Goal: Check status: Check status

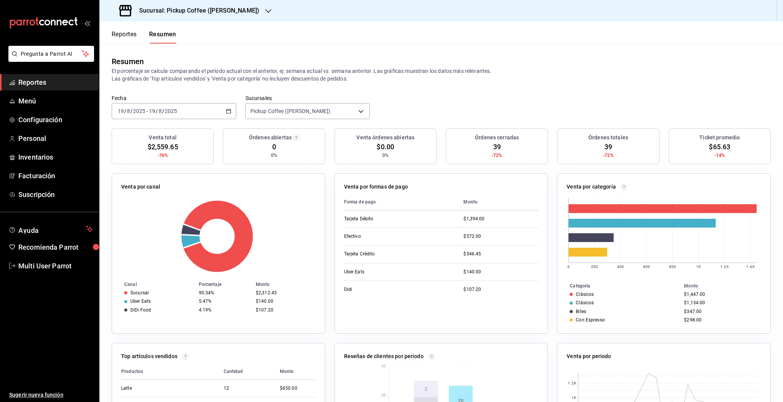
scroll to position [102, 0]
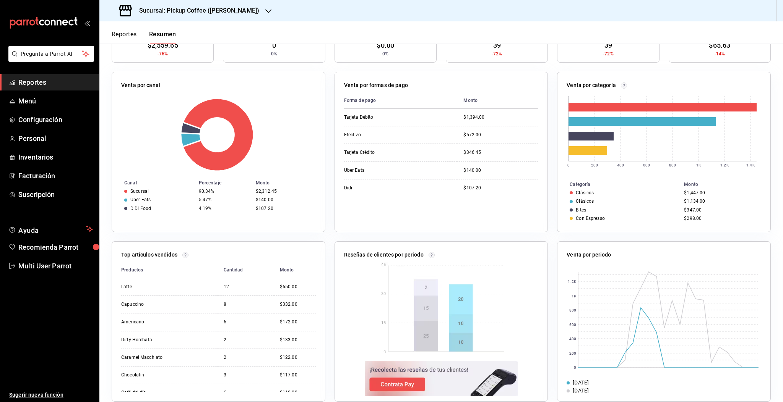
click at [172, 16] on div "Sucursal: Pickup Coffee ([PERSON_NAME])" at bounding box center [189, 10] width 169 height 21
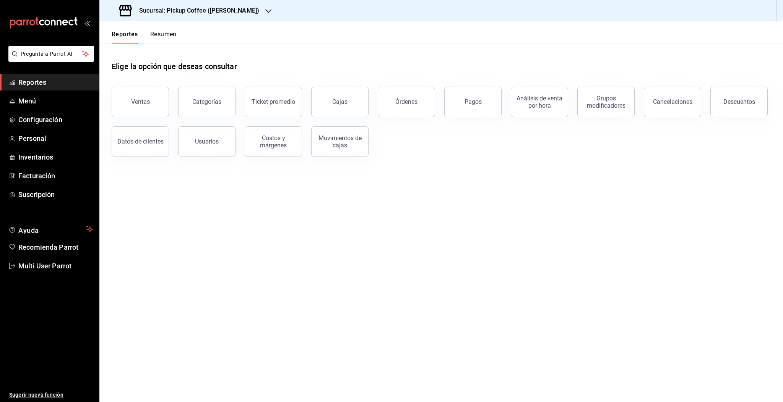
click at [160, 32] on button "Resumen" at bounding box center [163, 37] width 26 height 13
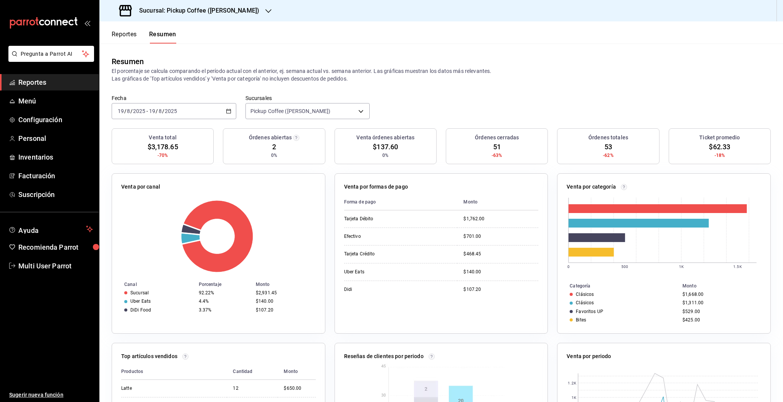
click at [225, 13] on h3 "Sucursal: Pickup Coffee ([PERSON_NAME])" at bounding box center [196, 10] width 126 height 9
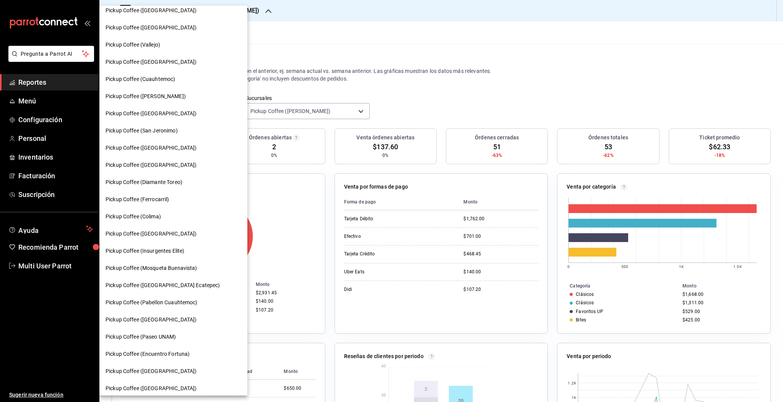
scroll to position [269, 0]
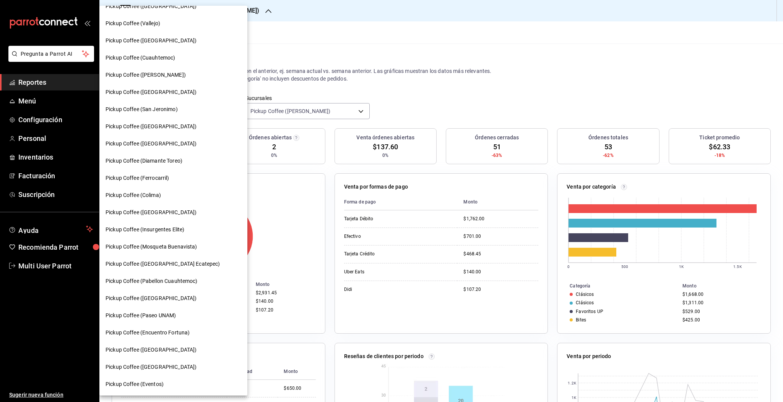
click at [152, 176] on span "Pickup Coffee (Ferrocarril)" at bounding box center [137, 178] width 64 height 8
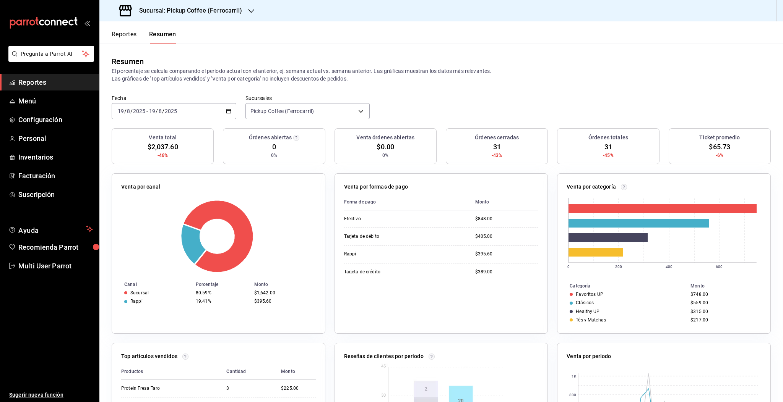
click at [222, 110] on div "[DATE] [DATE] - [DATE] [DATE]" at bounding box center [174, 111] width 125 height 16
click at [143, 222] on span "Rango de fechas" at bounding box center [147, 220] width 59 height 8
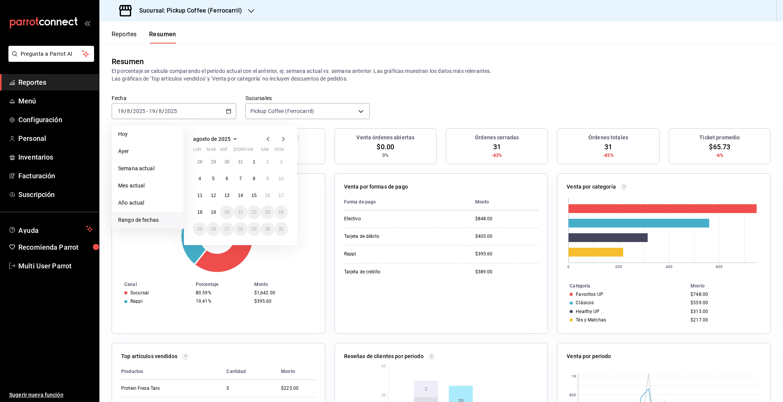
click at [266, 139] on icon "button" at bounding box center [267, 139] width 9 height 9
click at [215, 162] on button "1" at bounding box center [212, 165] width 13 height 14
click at [238, 230] on abbr "31" at bounding box center [240, 232] width 5 height 5
